Goal: Task Accomplishment & Management: Manage account settings

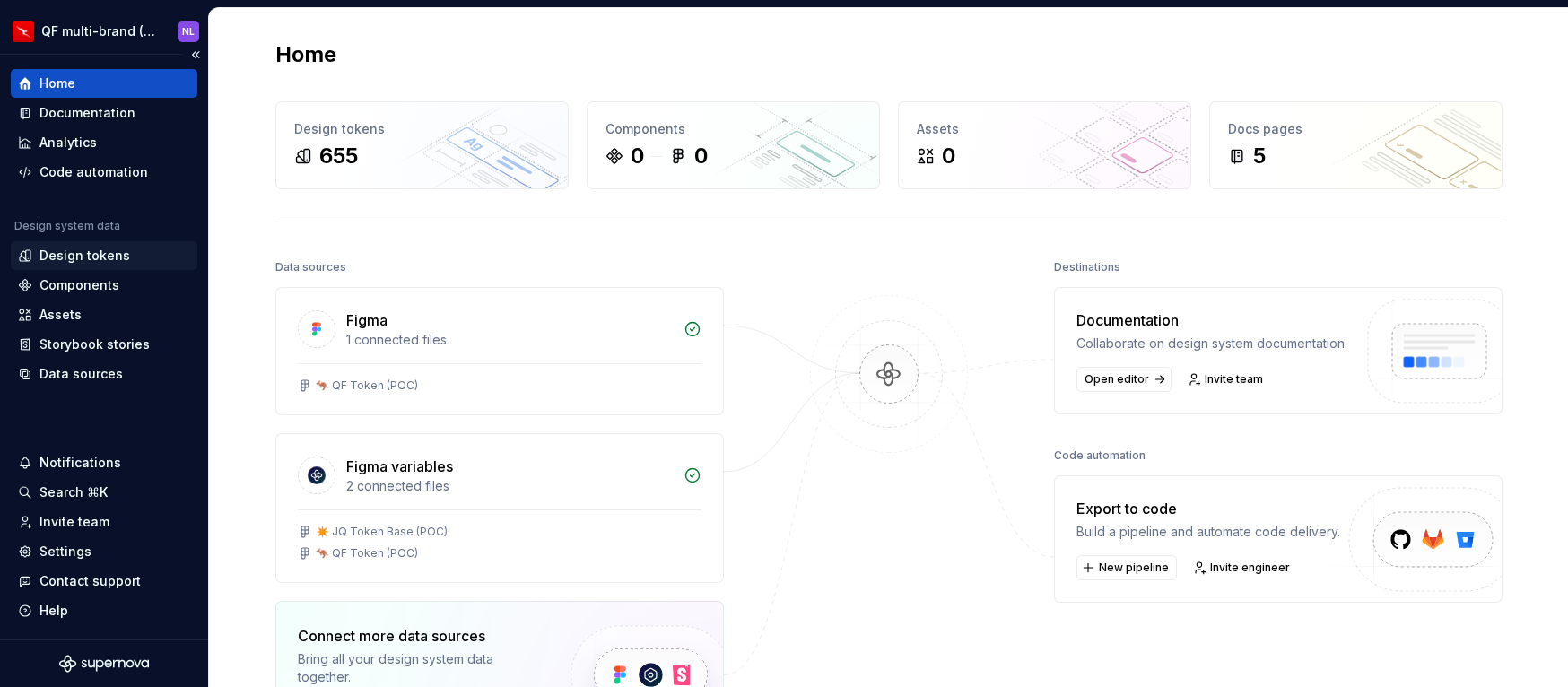
click at [117, 257] on div "Design tokens" at bounding box center [85, 255] width 91 height 18
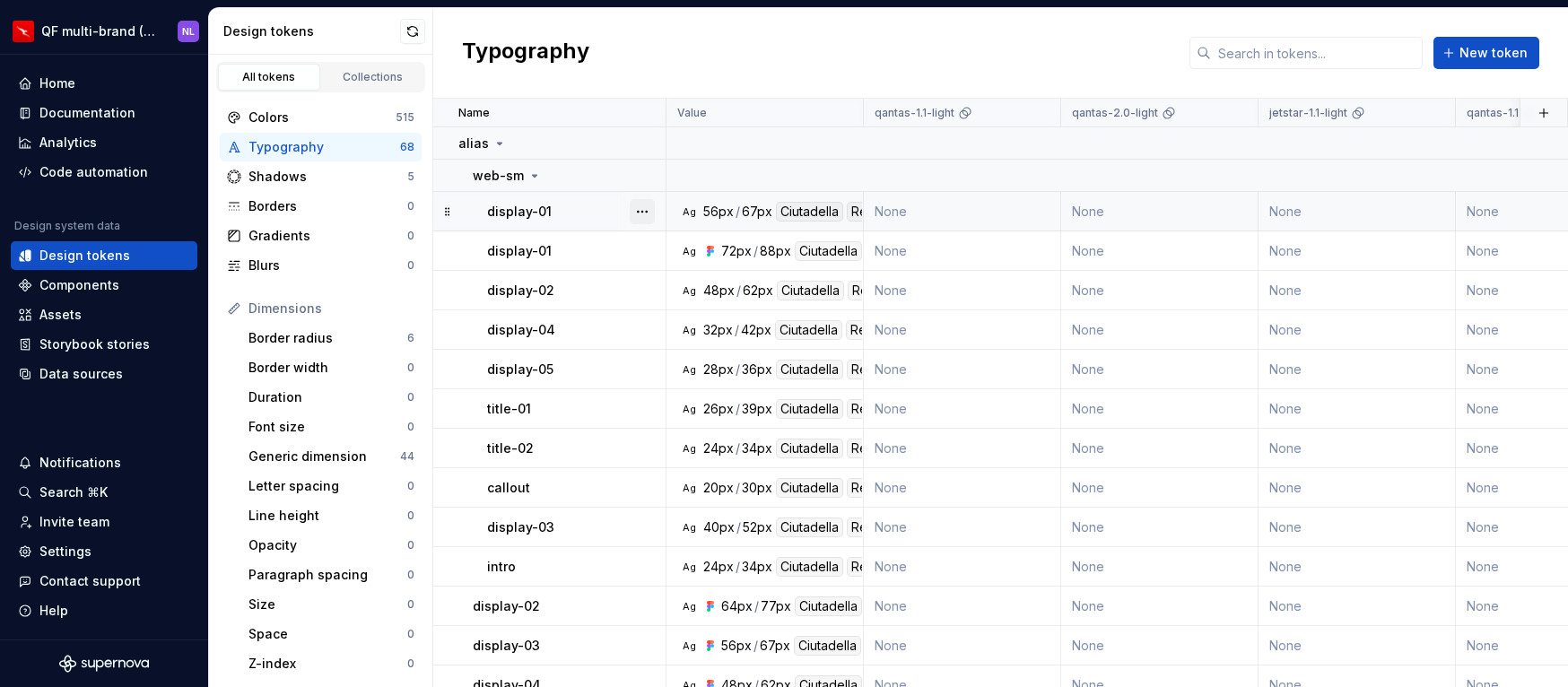
click at [638, 211] on button "button" at bounding box center [642, 211] width 26 height 26
click at [683, 310] on div "Delete token" at bounding box center [721, 312] width 117 height 18
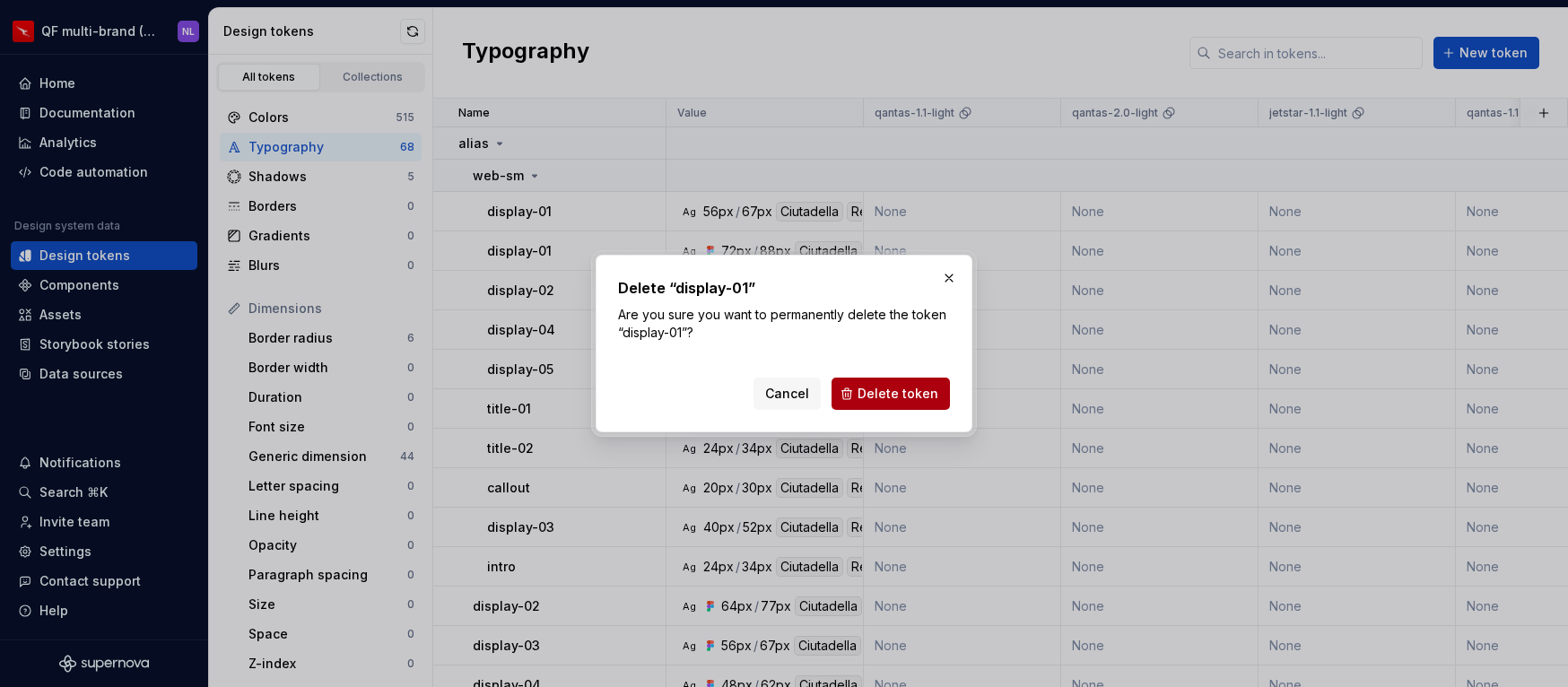
click at [907, 398] on span "Delete token" at bounding box center [897, 393] width 81 height 18
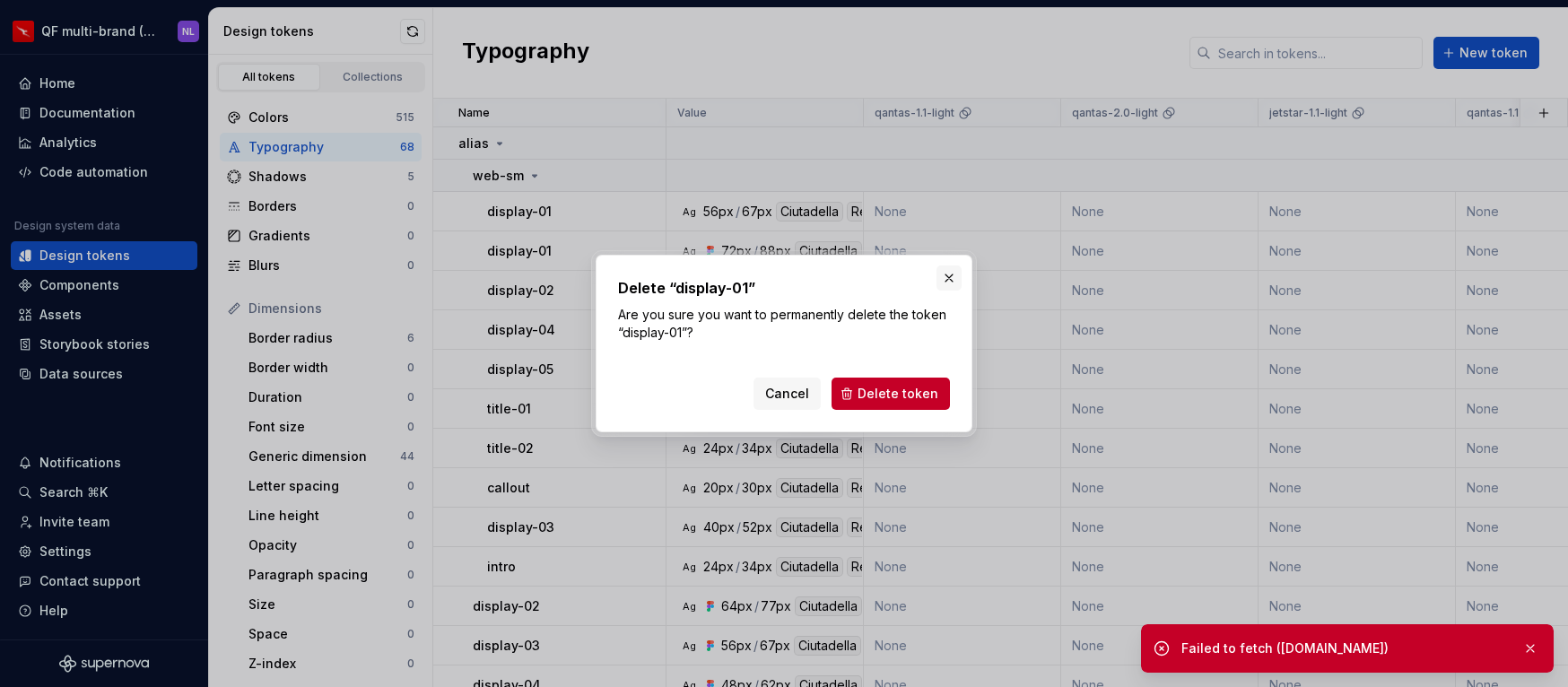
click at [944, 280] on button "button" at bounding box center [949, 278] width 26 height 26
